Goal: Entertainment & Leisure: Consume media (video, audio)

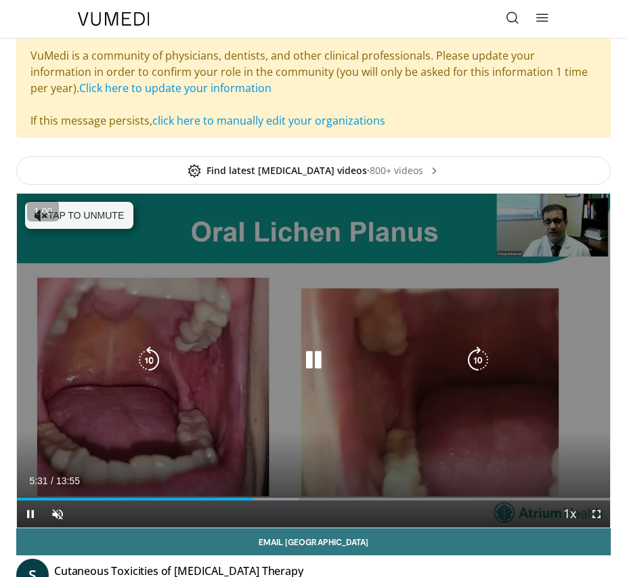
click at [316, 365] on icon "Video Player" at bounding box center [313, 359] width 27 height 27
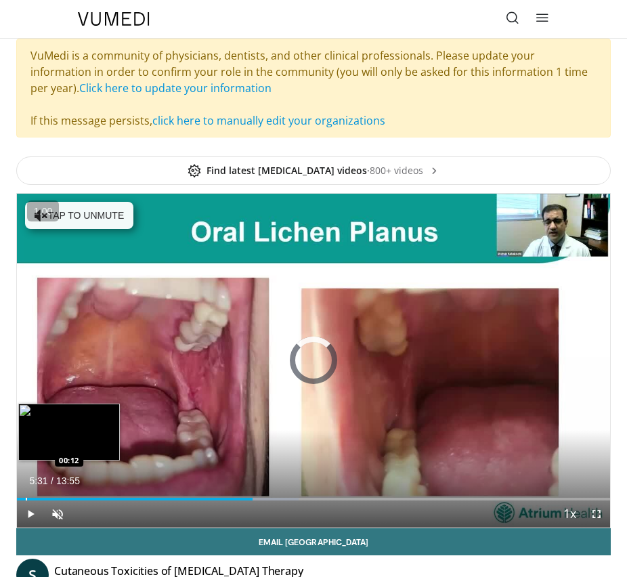
click at [26, 498] on div "Progress Bar" at bounding box center [26, 498] width 1 height 3
